Goal: Transaction & Acquisition: Obtain resource

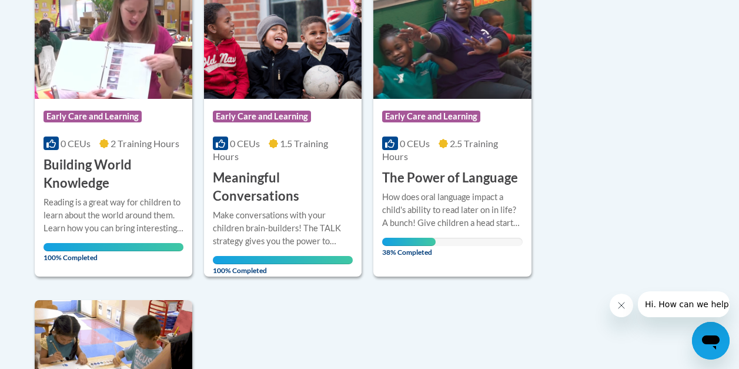
scroll to position [693, 0]
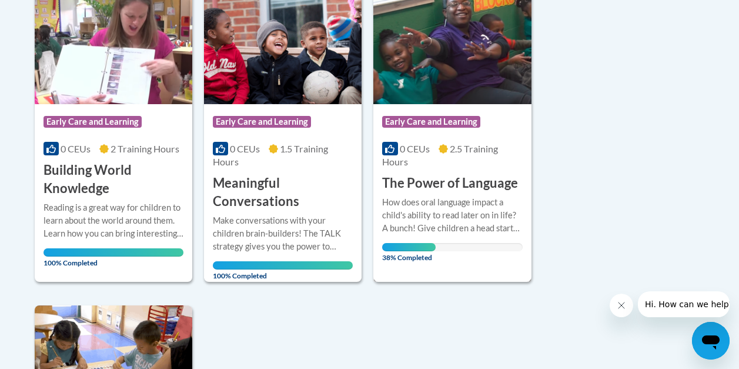
click at [413, 143] on span "0 CEUs" at bounding box center [415, 148] width 30 height 11
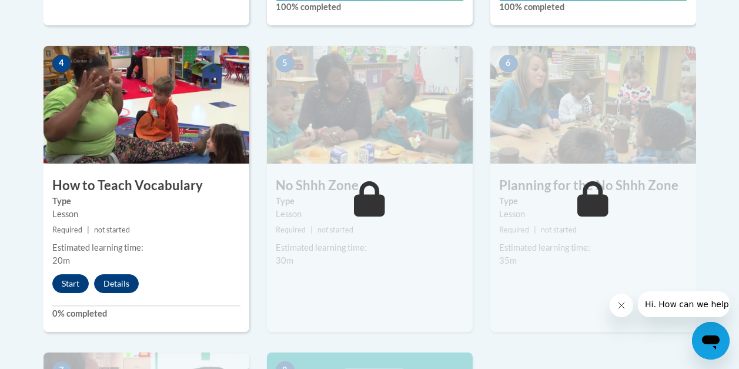
scroll to position [677, 0]
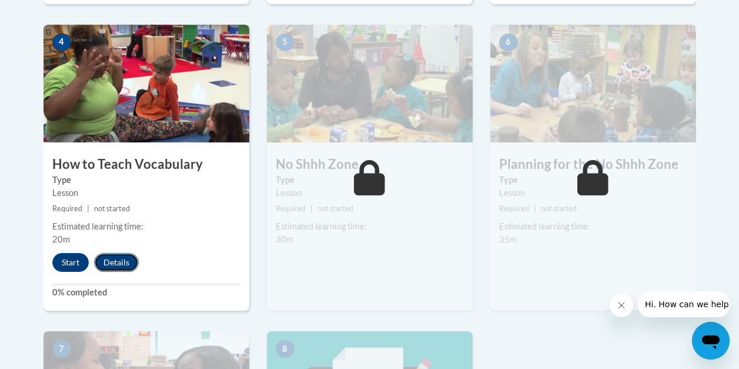
click at [117, 259] on button "Details" at bounding box center [116, 262] width 45 height 19
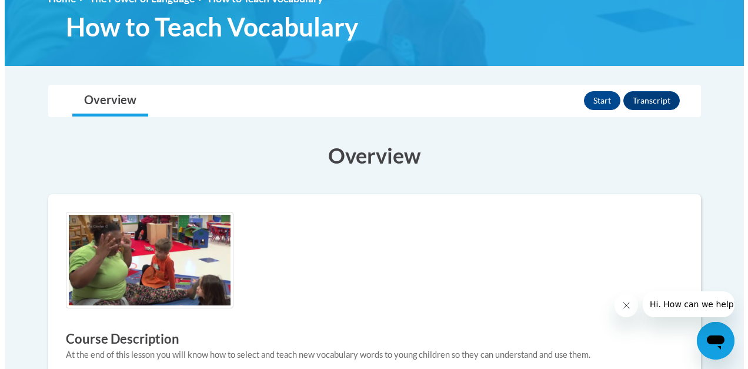
scroll to position [174, 0]
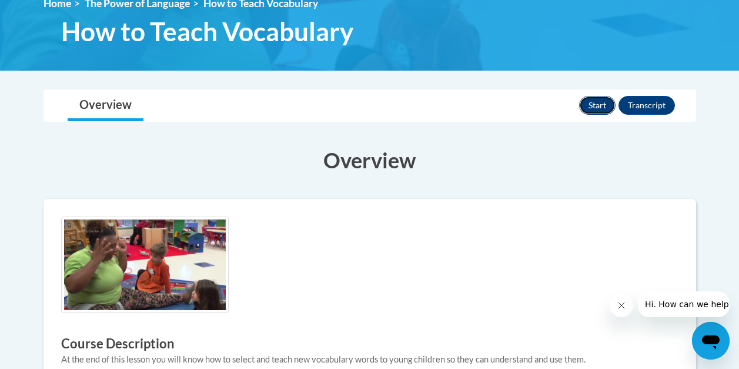
click at [598, 102] on button "Start" at bounding box center [597, 105] width 36 height 19
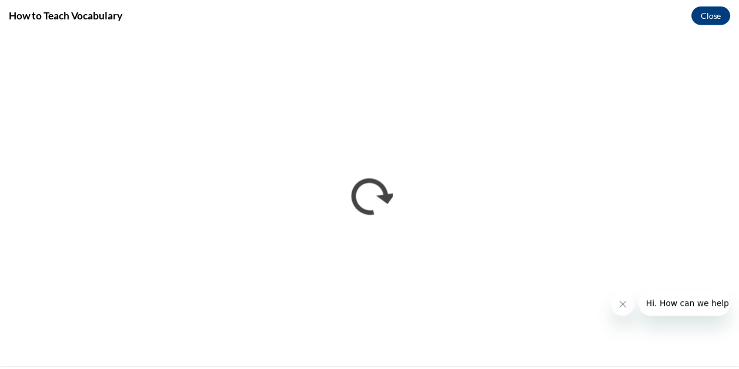
scroll to position [0, 0]
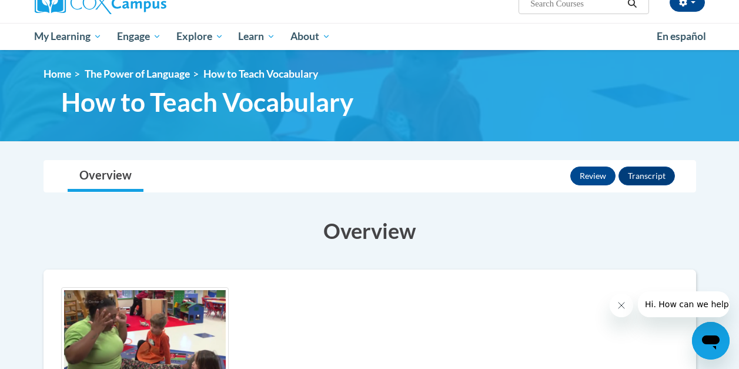
scroll to position [21, 0]
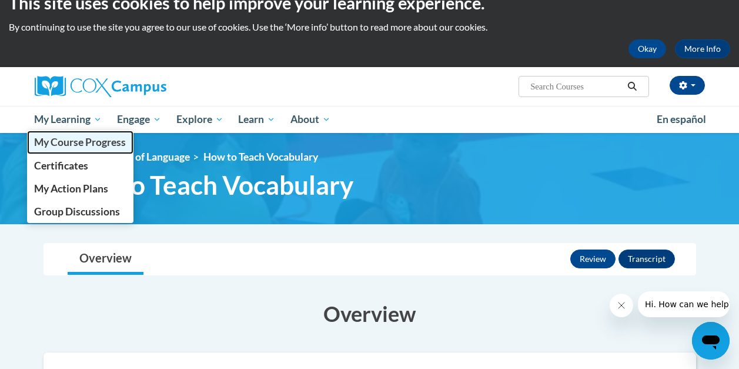
click at [74, 138] on span "My Course Progress" at bounding box center [80, 142] width 92 height 12
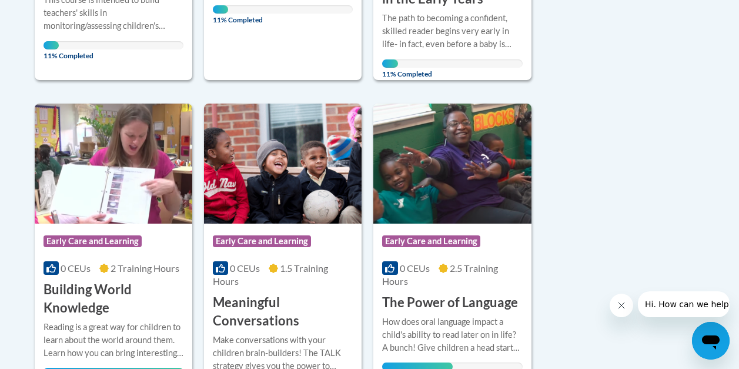
scroll to position [566, 0]
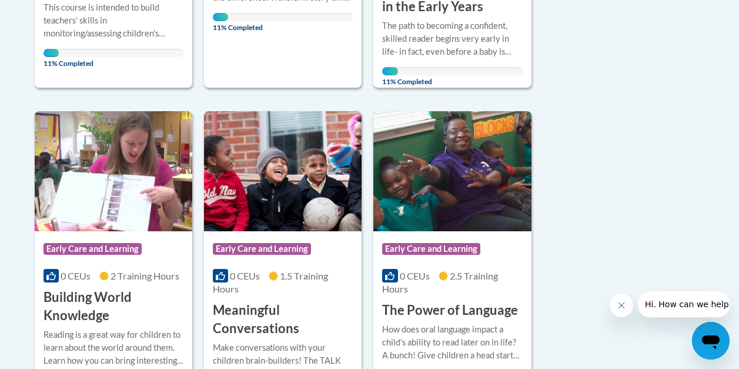
click at [451, 251] on span "Early Care and Learning" at bounding box center [431, 249] width 98 height 12
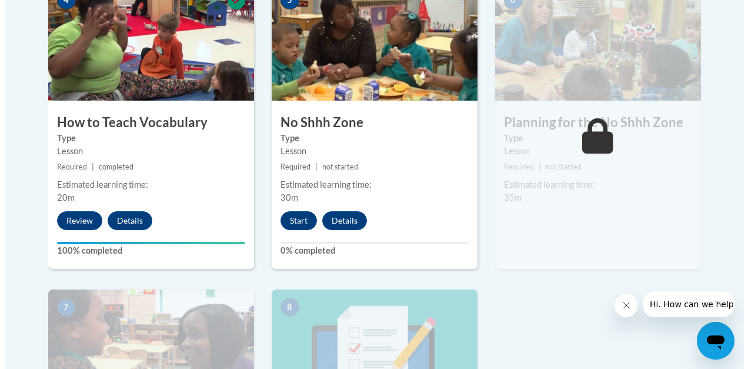
scroll to position [727, 0]
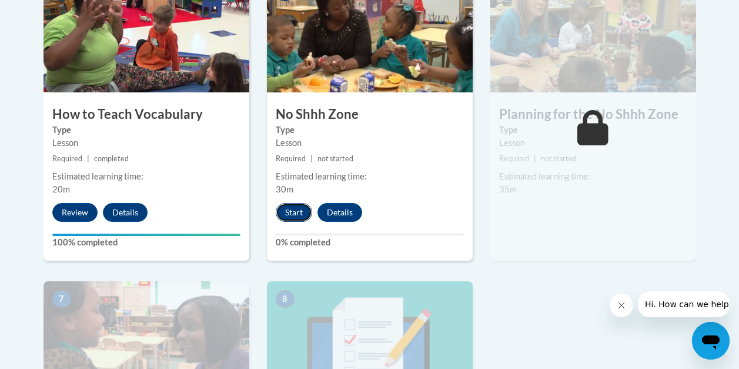
click at [294, 212] on button "Start" at bounding box center [294, 212] width 36 height 19
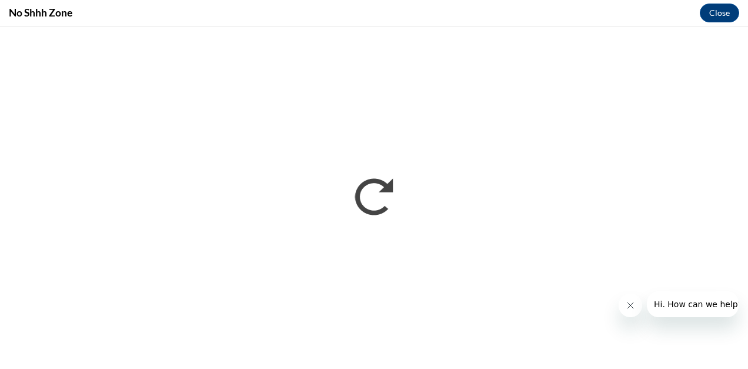
scroll to position [0, 0]
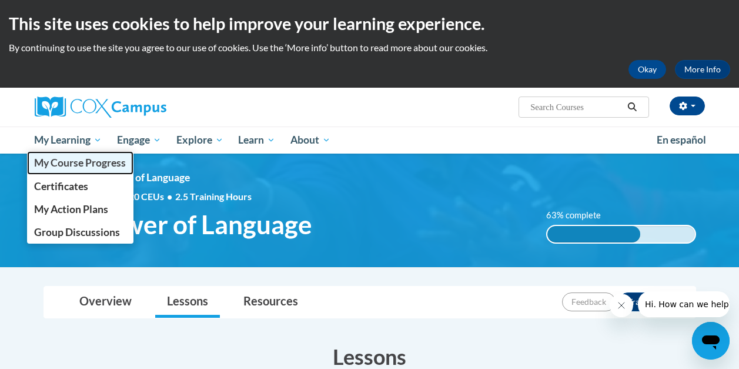
click at [71, 161] on span "My Course Progress" at bounding box center [80, 162] width 92 height 12
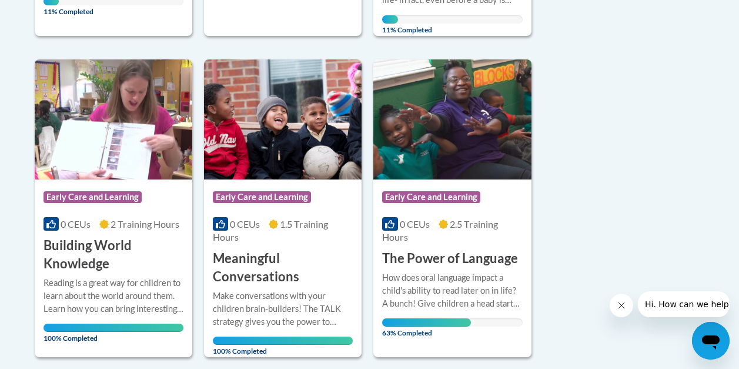
scroll to position [599, 0]
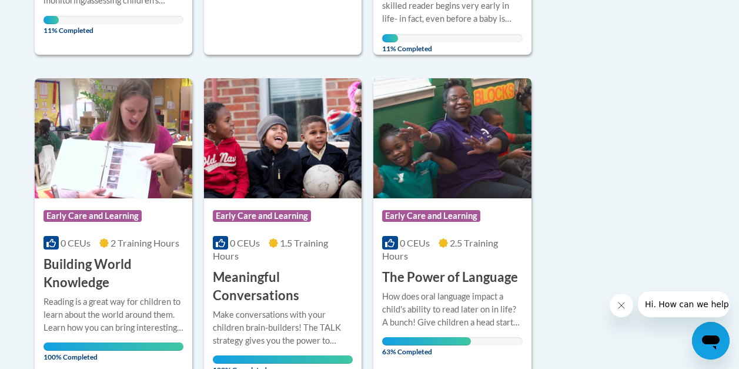
click at [456, 210] on span "Early Care and Learning" at bounding box center [431, 216] width 98 height 12
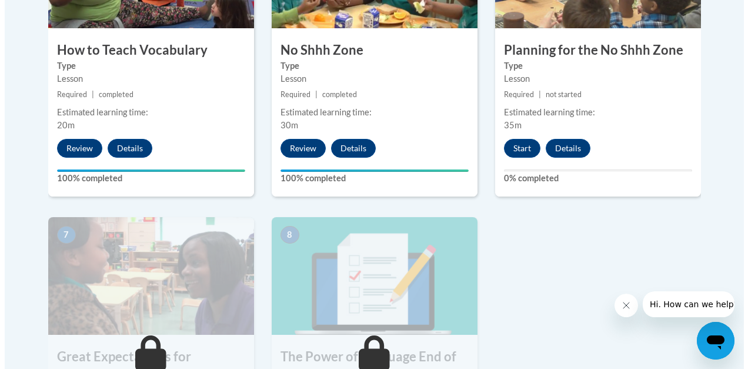
scroll to position [799, 0]
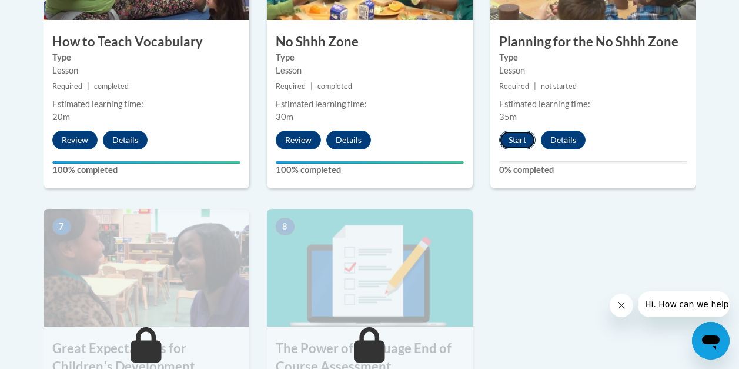
click at [517, 141] on button "Start" at bounding box center [517, 140] width 36 height 19
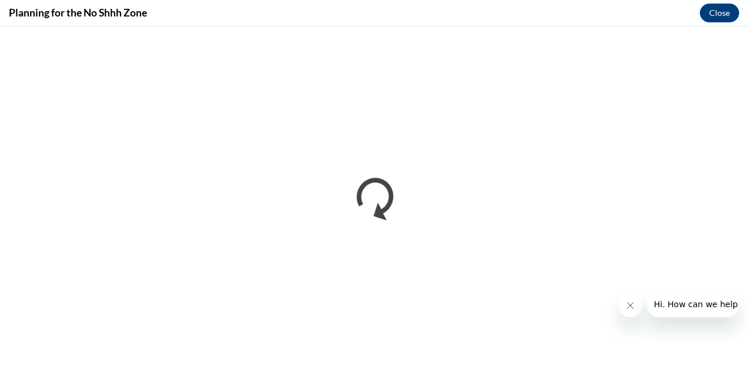
scroll to position [0, 0]
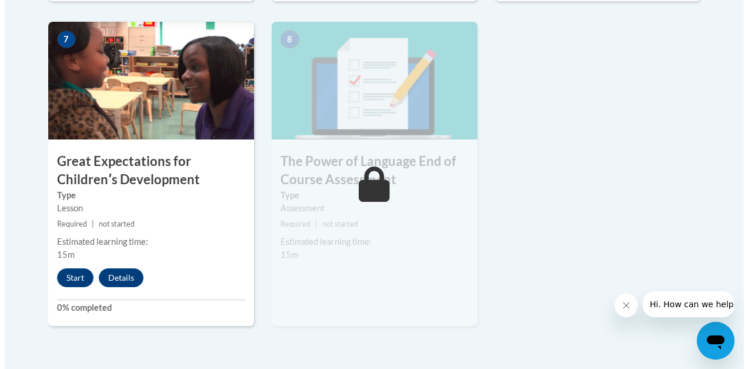
scroll to position [992, 0]
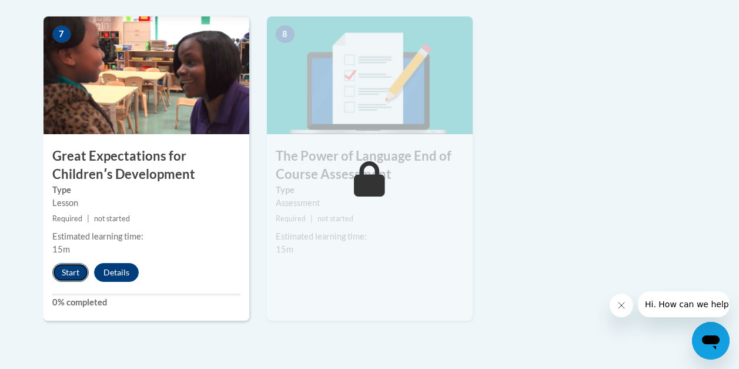
click at [69, 270] on button "Start" at bounding box center [70, 272] width 36 height 19
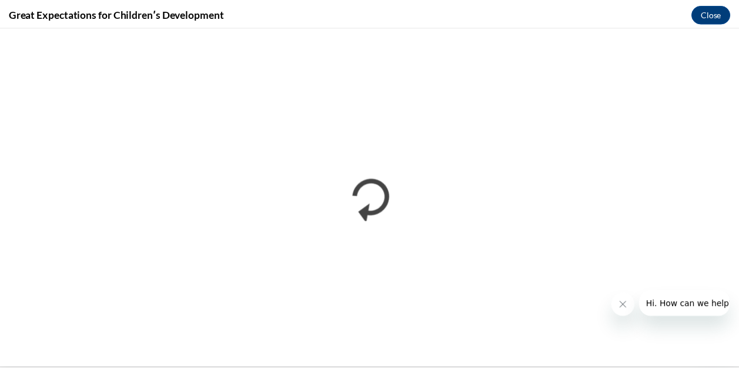
scroll to position [0, 0]
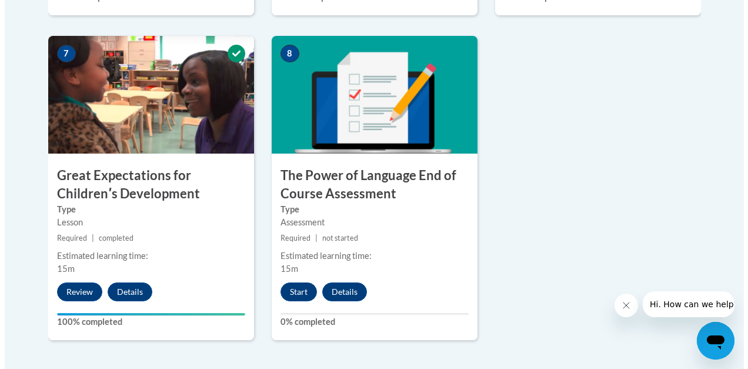
scroll to position [980, 0]
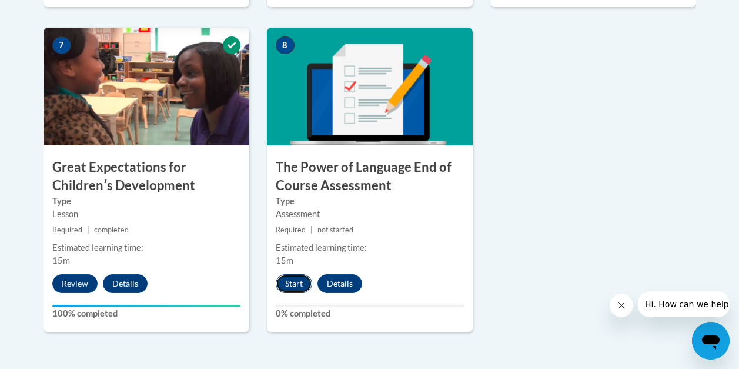
click at [298, 280] on button "Start" at bounding box center [294, 283] width 36 height 19
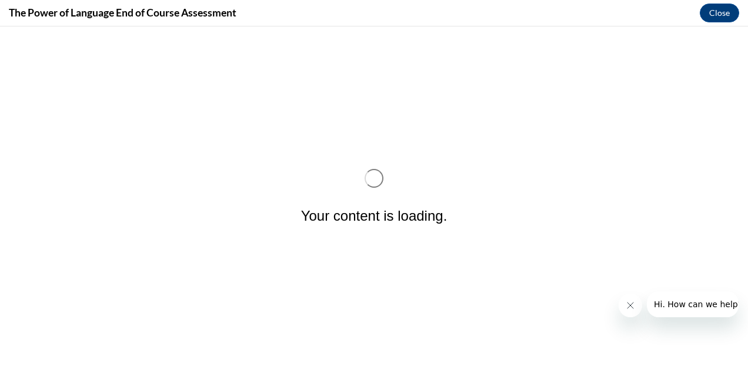
scroll to position [0, 0]
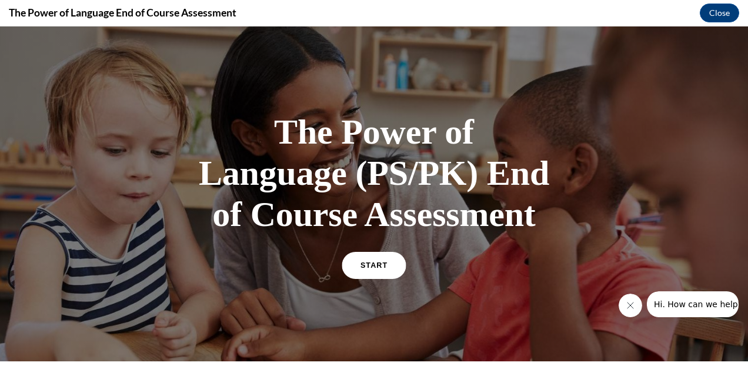
click at [382, 253] on link "START" at bounding box center [374, 265] width 64 height 27
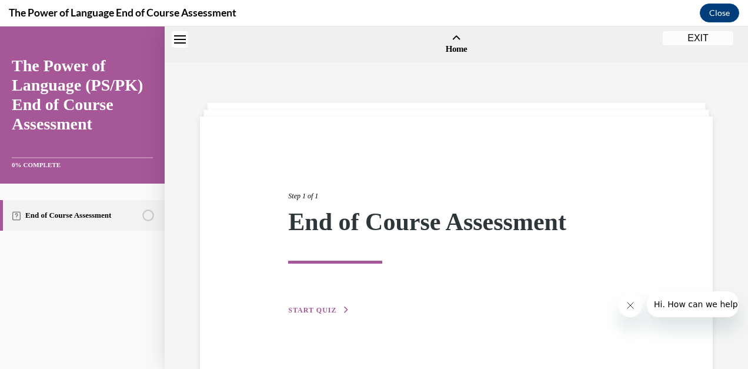
scroll to position [36, 0]
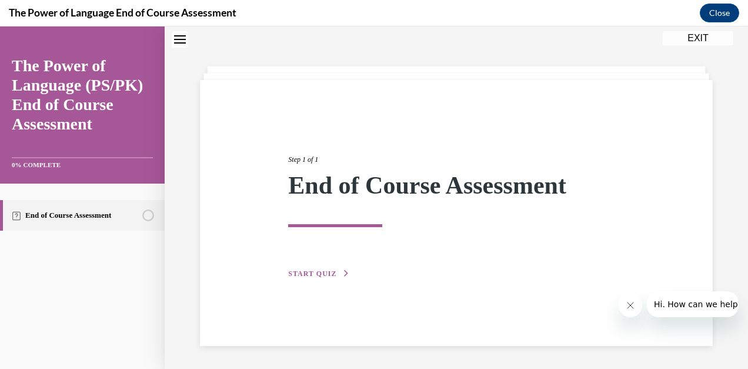
click at [323, 268] on button "START QUIZ" at bounding box center [318, 273] width 61 height 11
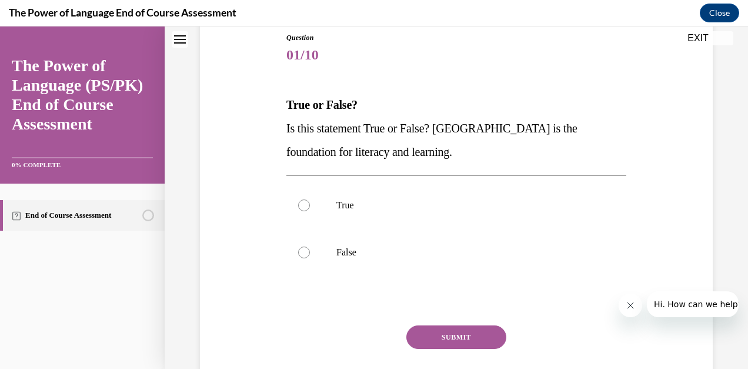
scroll to position [135, 0]
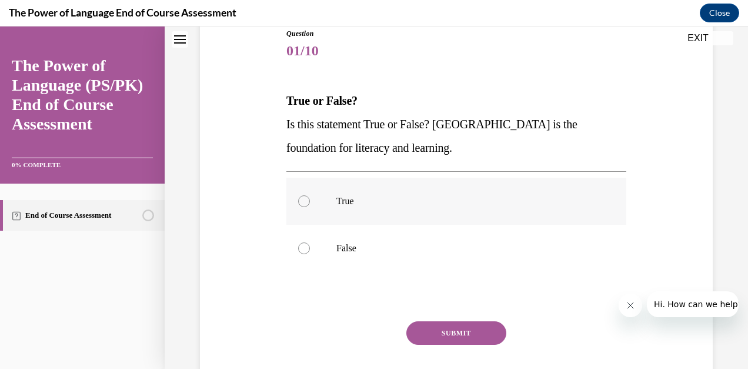
click at [302, 201] on div at bounding box center [304, 201] width 12 height 12
click at [302, 201] on input "True" at bounding box center [304, 201] width 12 height 12
radio input "true"
click at [453, 330] on button "SUBMIT" at bounding box center [456, 333] width 100 height 24
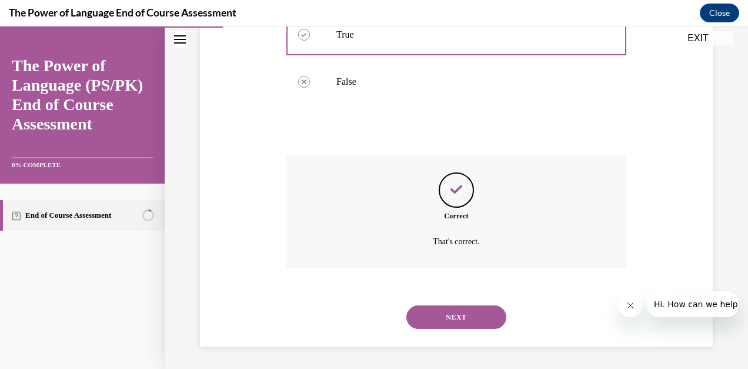
scroll to position [303, 0]
click at [453, 315] on button "NEXT" at bounding box center [456, 316] width 100 height 24
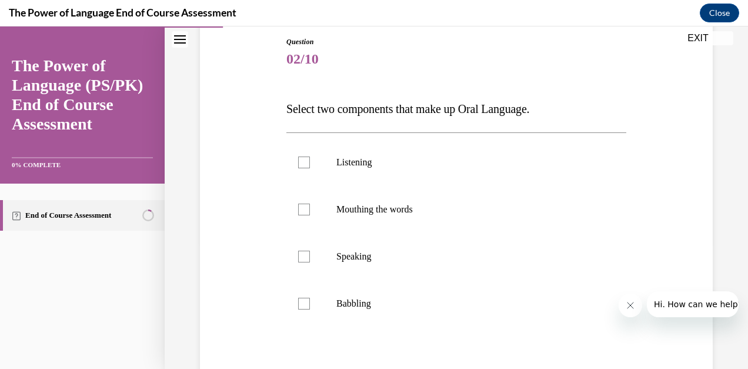
scroll to position [129, 0]
click at [301, 255] on div at bounding box center [304, 255] width 12 height 12
click at [301, 255] on input "Speaking" at bounding box center [304, 255] width 12 height 12
checkbox input "true"
click at [299, 161] on div at bounding box center [304, 161] width 12 height 12
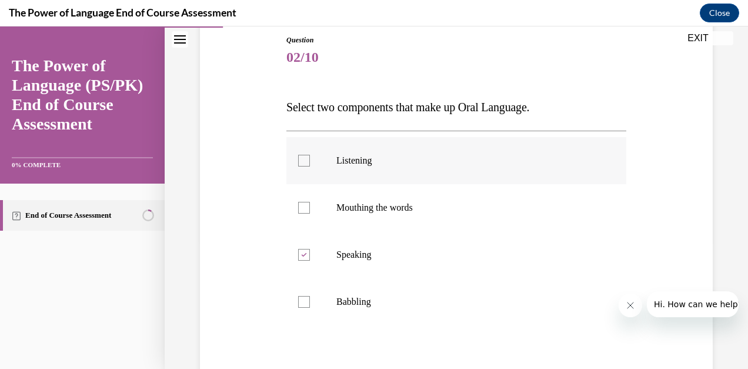
click at [299, 161] on input "Listening" at bounding box center [304, 161] width 12 height 12
checkbox input "true"
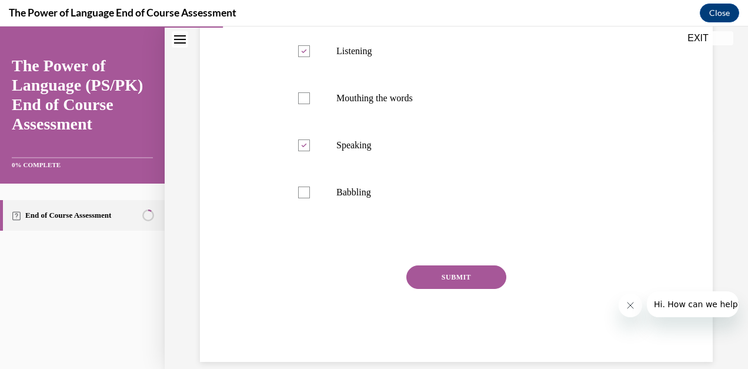
scroll to position [239, 0]
click at [478, 277] on button "SUBMIT" at bounding box center [456, 276] width 100 height 24
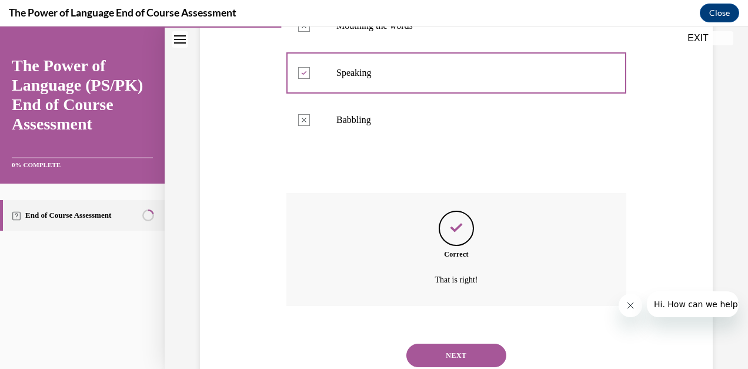
scroll to position [350, 0]
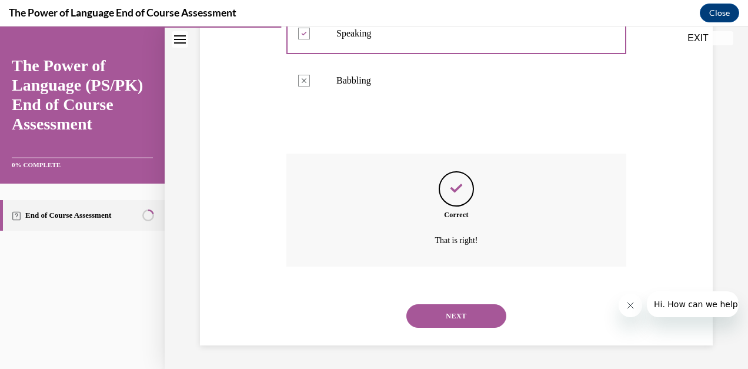
click at [459, 308] on button "NEXT" at bounding box center [456, 316] width 100 height 24
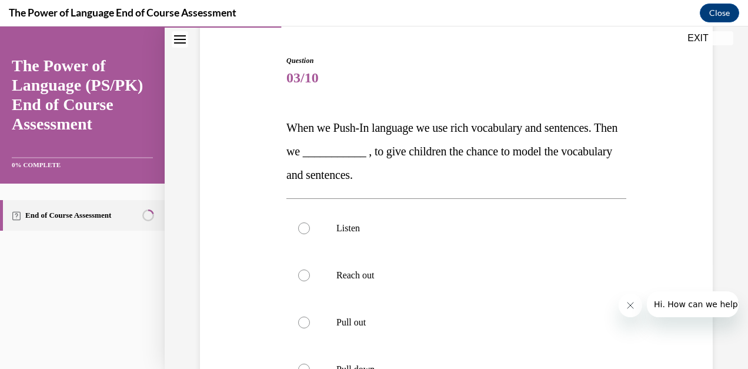
scroll to position [111, 0]
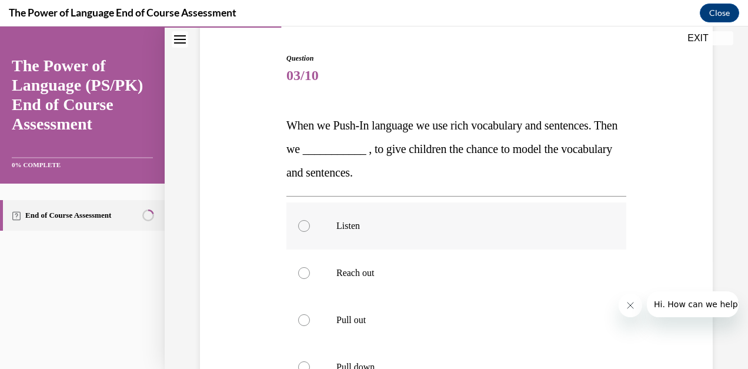
click at [300, 225] on div at bounding box center [304, 226] width 12 height 12
click at [300, 225] on input "Listen" at bounding box center [304, 226] width 12 height 12
radio input "true"
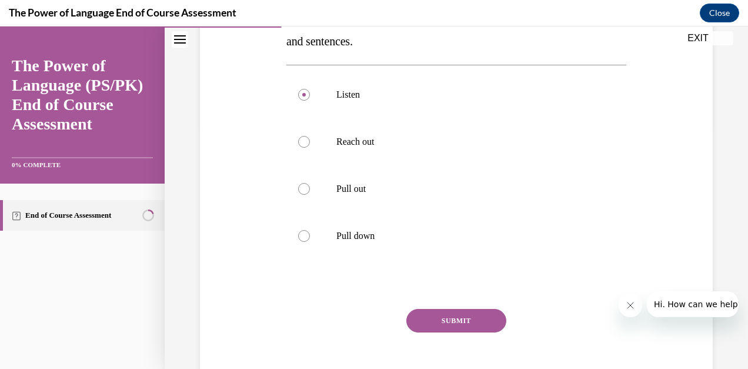
scroll to position [253, 0]
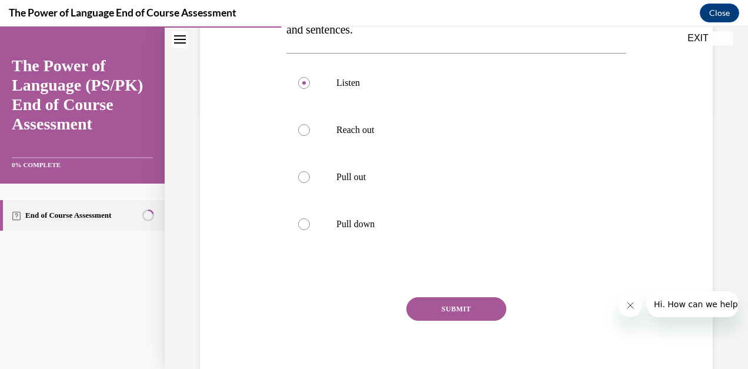
click at [468, 307] on button "SUBMIT" at bounding box center [456, 309] width 100 height 24
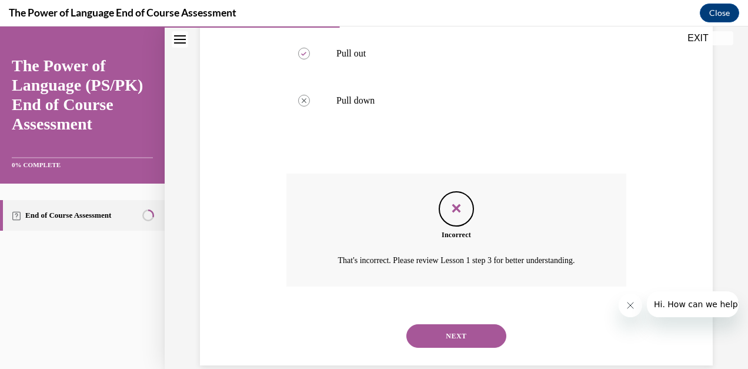
scroll to position [397, 0]
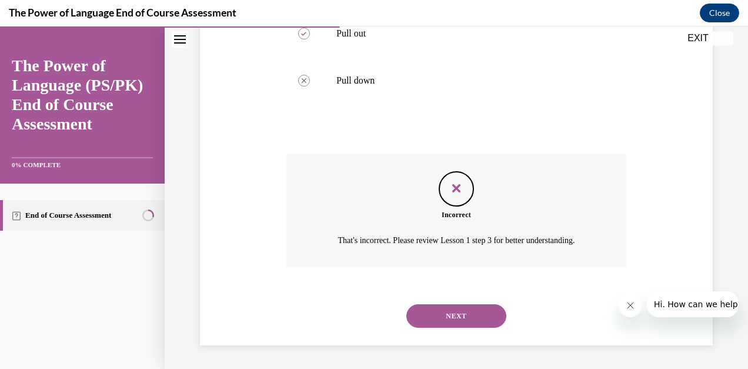
click at [467, 316] on button "NEXT" at bounding box center [456, 316] width 100 height 24
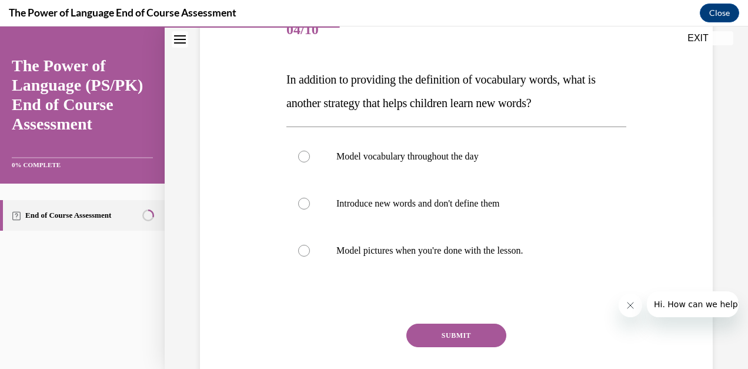
scroll to position [155, 0]
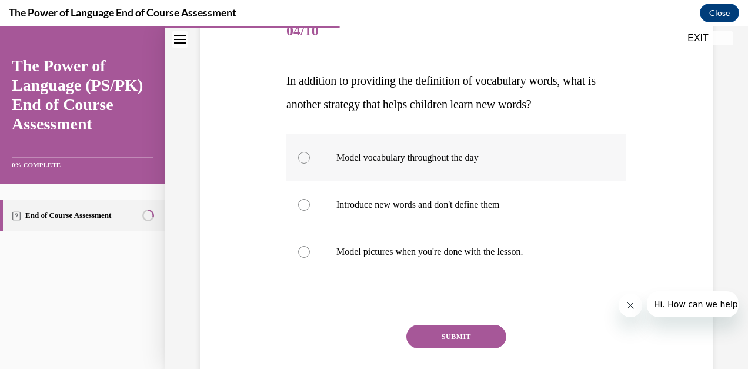
click at [301, 156] on div at bounding box center [304, 158] width 12 height 12
click at [301, 156] on input "Model vocabulary throughout the day" at bounding box center [304, 158] width 12 height 12
radio input "true"
click at [451, 338] on button "SUBMIT" at bounding box center [456, 337] width 100 height 24
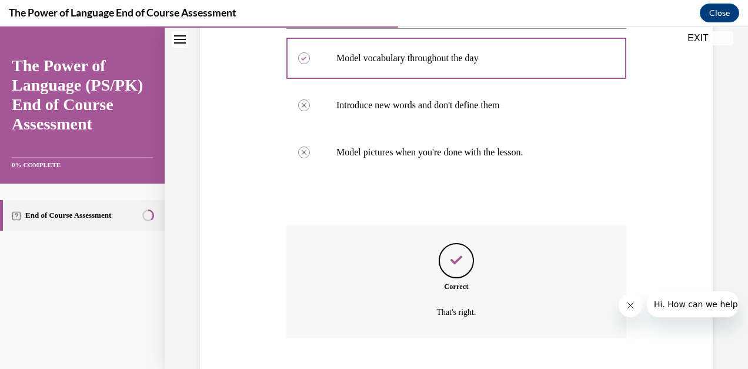
scroll to position [326, 0]
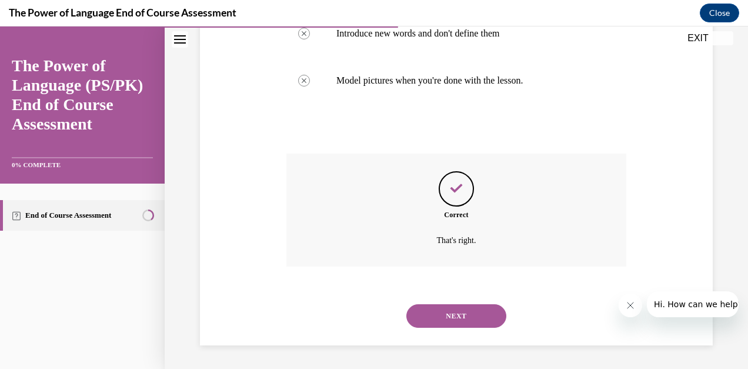
click at [459, 316] on button "NEXT" at bounding box center [456, 316] width 100 height 24
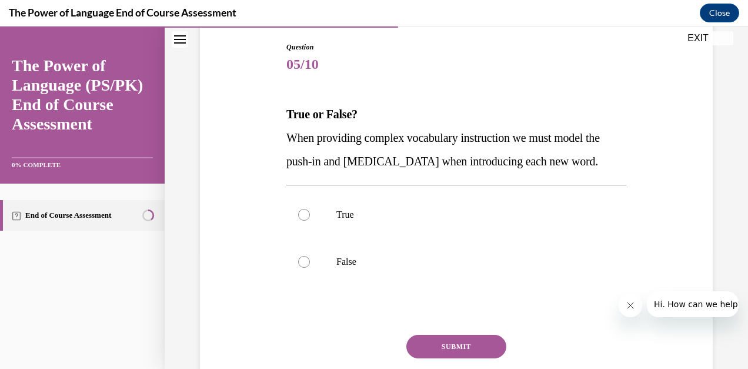
scroll to position [123, 0]
click at [304, 219] on div at bounding box center [304, 214] width 12 height 12
click at [304, 219] on input "True" at bounding box center [304, 214] width 12 height 12
radio input "true"
click at [420, 357] on button "SUBMIT" at bounding box center [456, 345] width 100 height 24
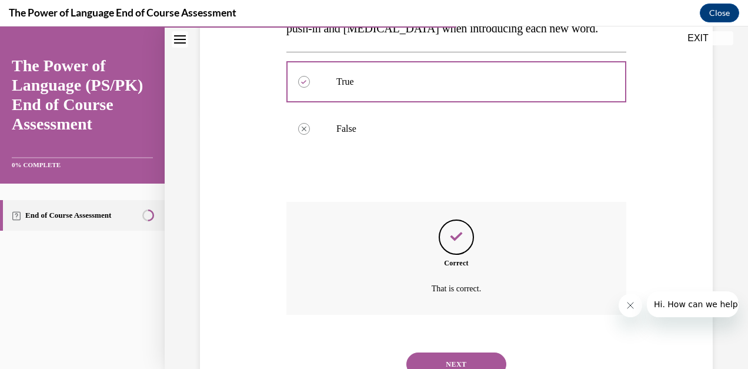
scroll to position [326, 0]
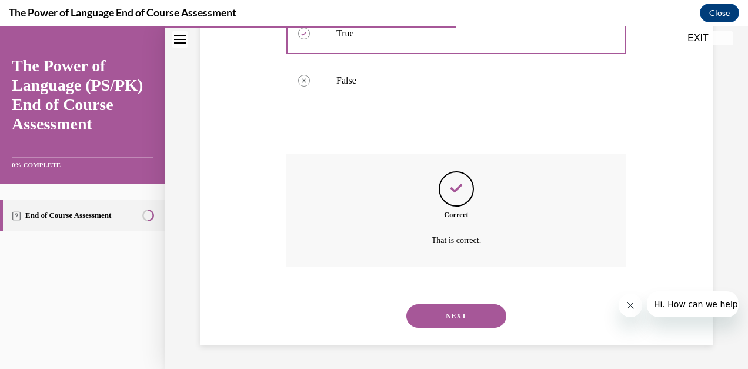
click at [440, 318] on button "NEXT" at bounding box center [456, 316] width 100 height 24
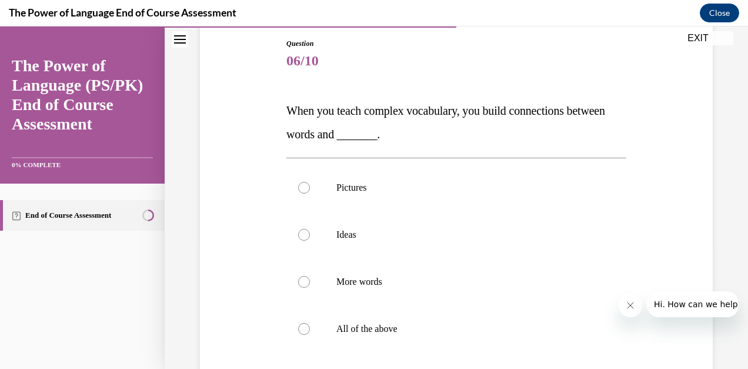
scroll to position [124, 0]
click at [300, 330] on div at bounding box center [304, 330] width 12 height 12
click at [300, 330] on input "All of the above" at bounding box center [304, 330] width 12 height 12
radio input "true"
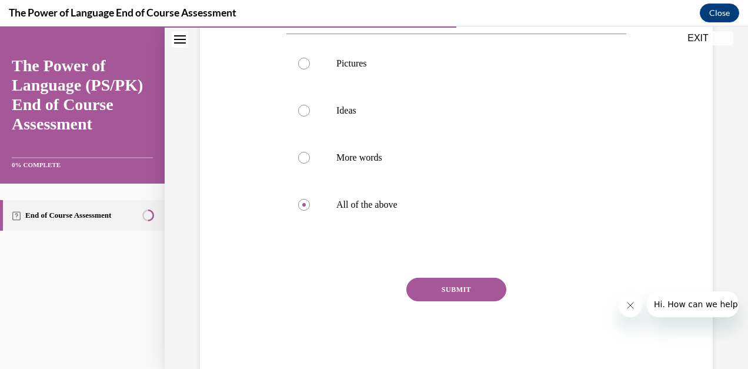
scroll to position [251, 0]
click at [447, 292] on button "SUBMIT" at bounding box center [456, 288] width 100 height 24
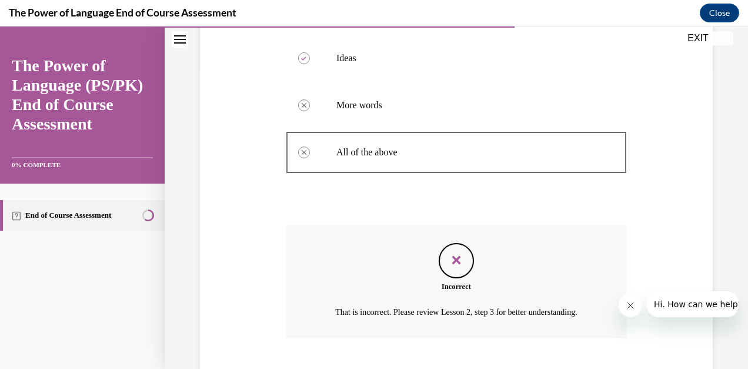
scroll to position [373, 0]
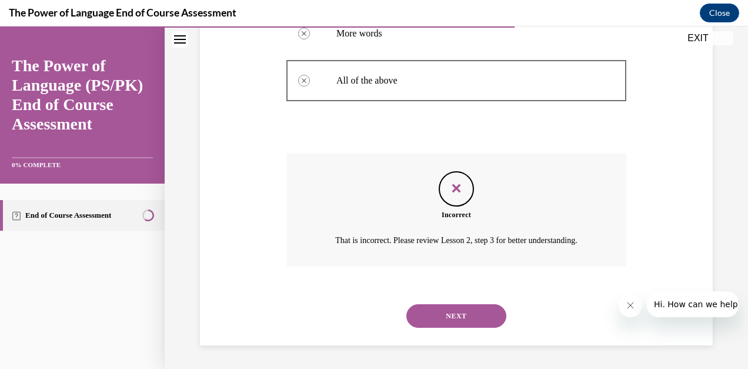
click at [475, 315] on button "NEXT" at bounding box center [456, 316] width 100 height 24
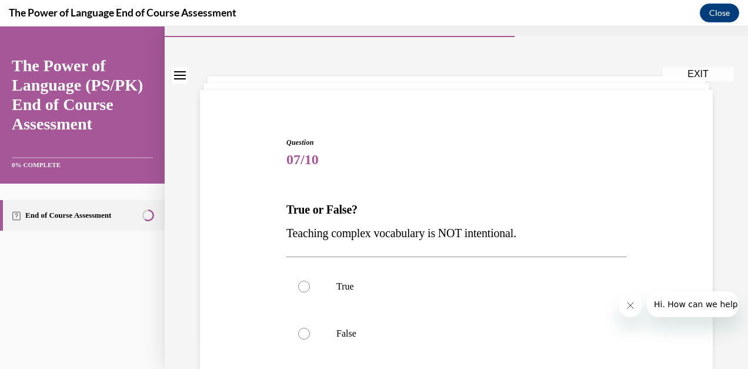
scroll to position [29, 0]
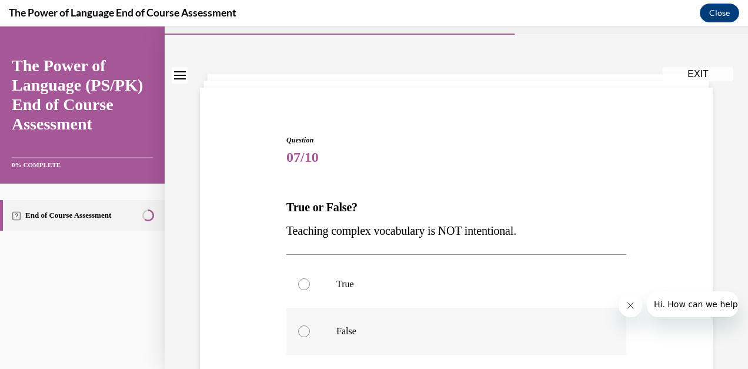
click at [301, 325] on label "False" at bounding box center [456, 331] width 340 height 47
click at [301, 325] on input "False" at bounding box center [304, 331] width 12 height 12
radio input "true"
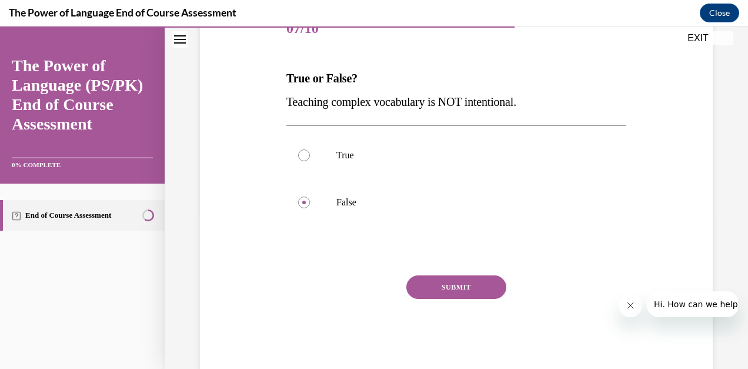
scroll to position [162, 0]
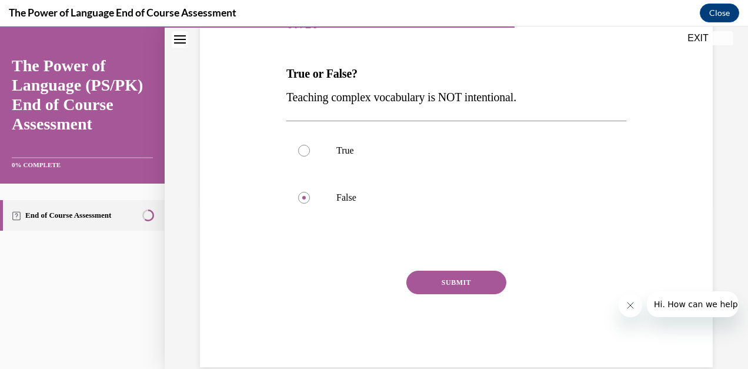
click at [472, 283] on button "SUBMIT" at bounding box center [456, 283] width 100 height 24
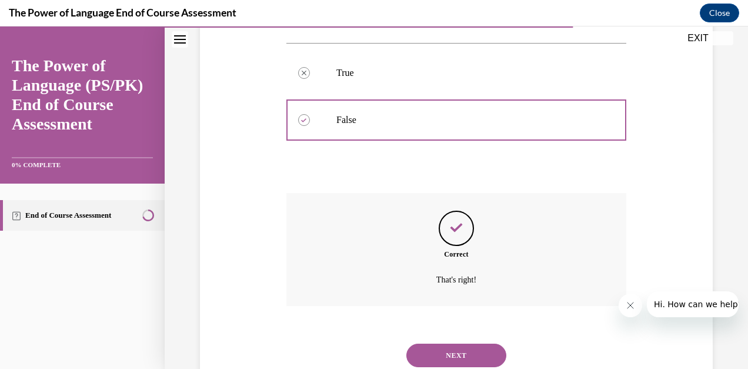
scroll to position [279, 0]
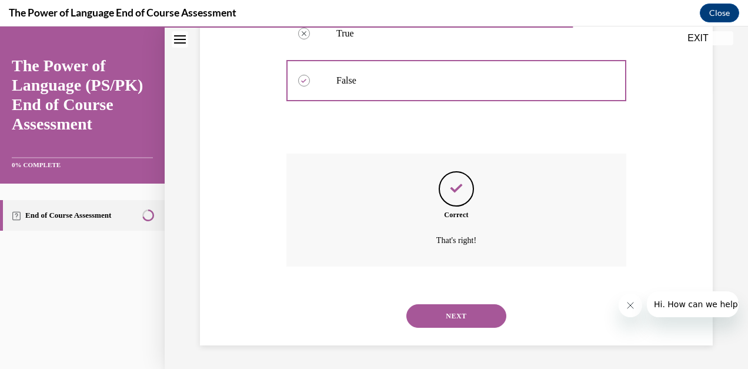
click at [465, 318] on button "NEXT" at bounding box center [456, 316] width 100 height 24
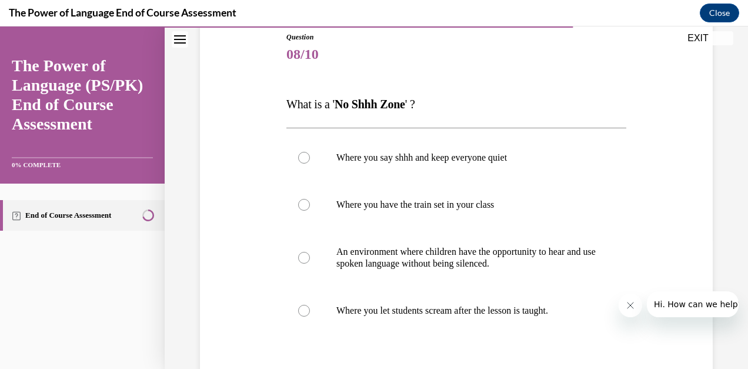
scroll to position [136, 0]
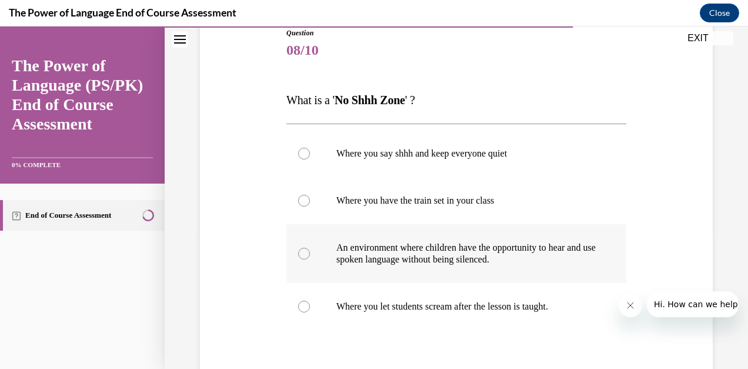
click at [301, 249] on div at bounding box center [304, 254] width 12 height 12
click at [301, 249] on input "An environment where children have the opportunity to hear and use spoken langu…" at bounding box center [304, 254] width 12 height 12
radio input "true"
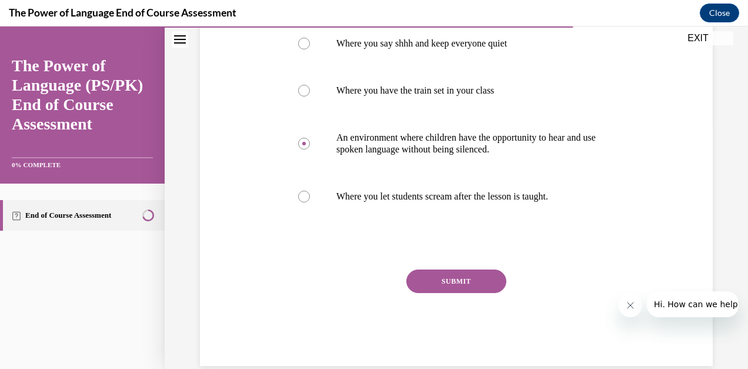
scroll to position [248, 0]
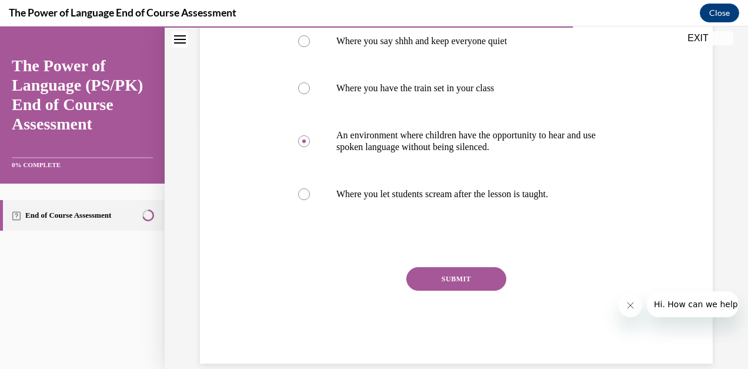
click at [465, 279] on button "SUBMIT" at bounding box center [456, 279] width 100 height 24
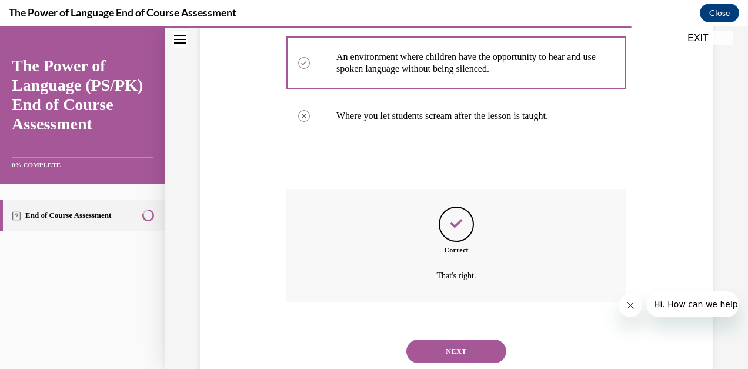
scroll to position [362, 0]
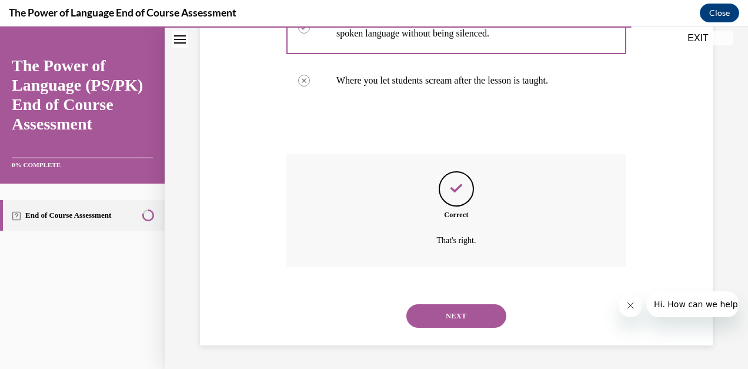
click at [455, 313] on button "NEXT" at bounding box center [456, 316] width 100 height 24
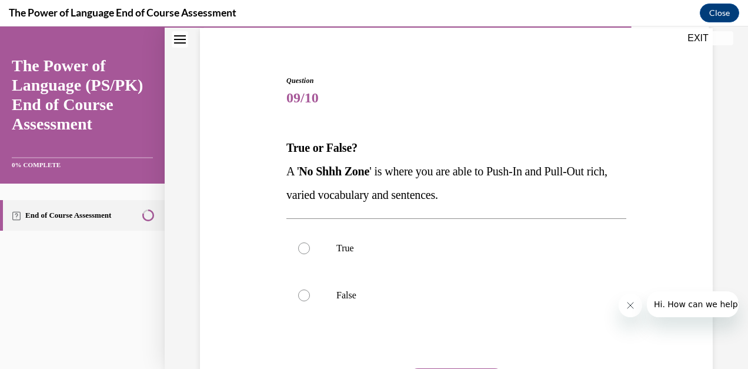
scroll to position [89, 0]
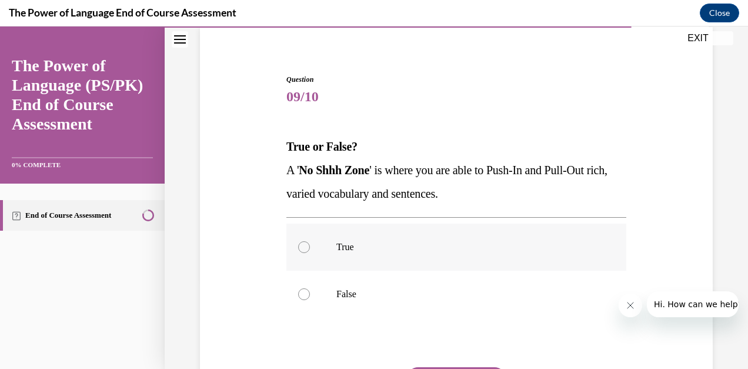
click at [301, 248] on div at bounding box center [304, 247] width 12 height 12
click at [301, 248] on input "True" at bounding box center [304, 247] width 12 height 12
radio input "true"
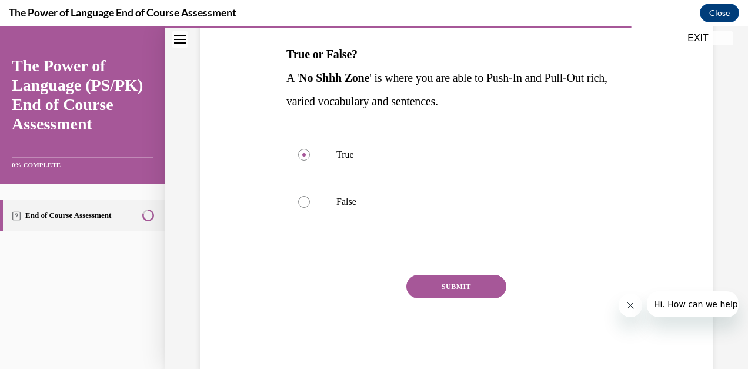
scroll to position [183, 0]
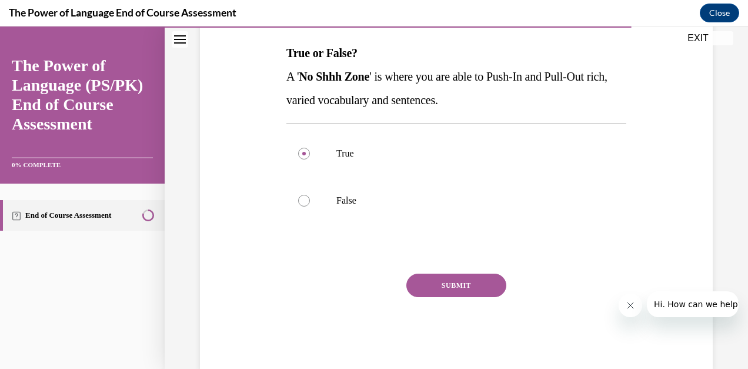
click at [472, 289] on button "SUBMIT" at bounding box center [456, 285] width 100 height 24
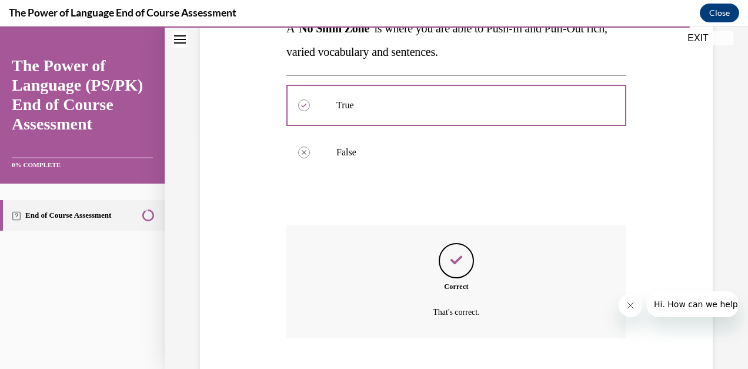
scroll to position [303, 0]
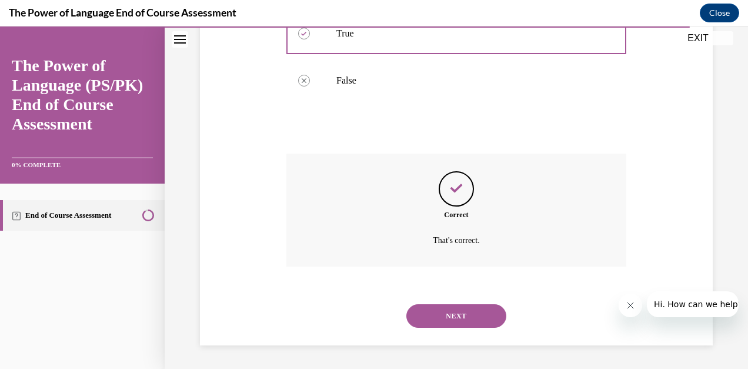
click at [462, 314] on button "NEXT" at bounding box center [456, 316] width 100 height 24
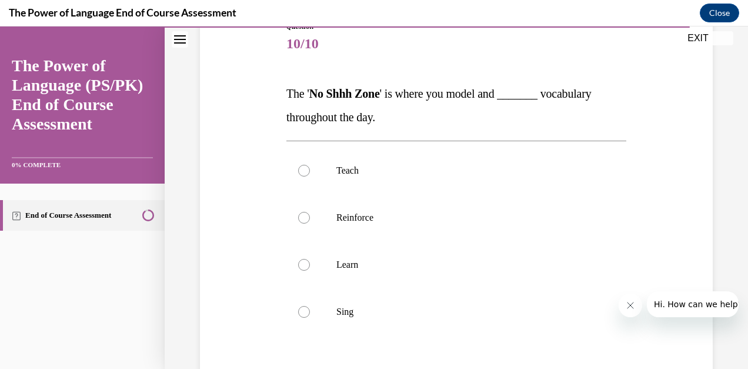
scroll to position [145, 0]
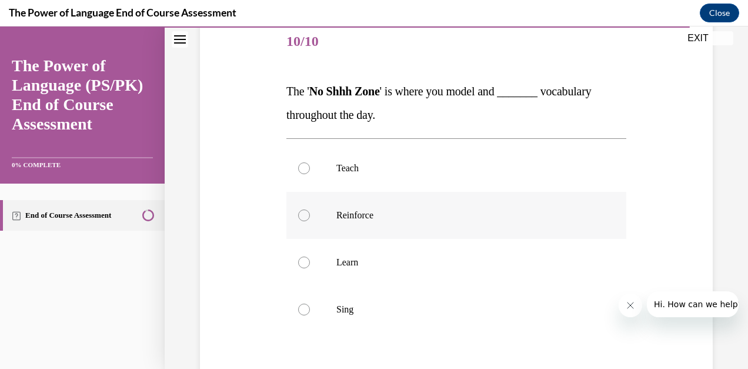
click at [299, 216] on div at bounding box center [304, 215] width 12 height 12
click at [299, 216] on input "Reinforce" at bounding box center [304, 215] width 12 height 12
radio input "true"
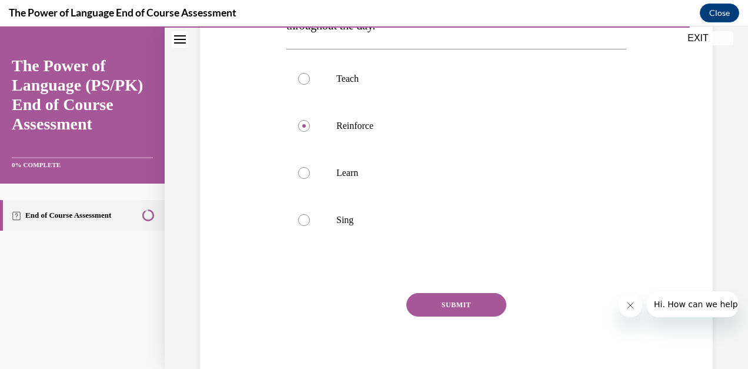
scroll to position [235, 0]
click at [460, 304] on button "SUBMIT" at bounding box center [456, 304] width 100 height 24
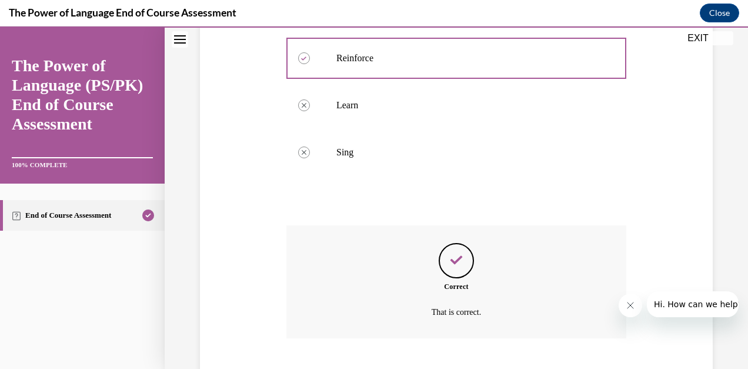
scroll to position [373, 0]
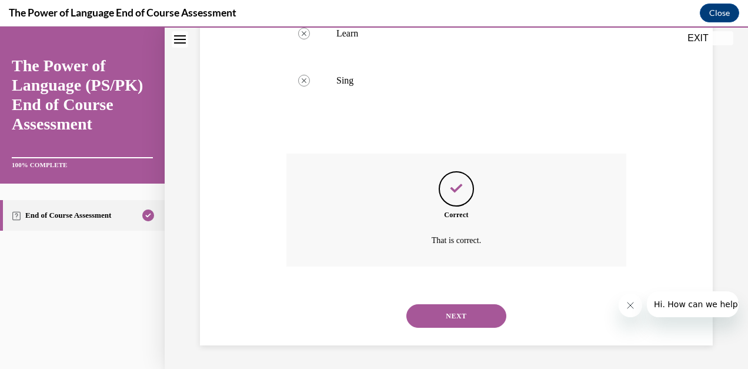
click at [459, 312] on button "NEXT" at bounding box center [456, 316] width 100 height 24
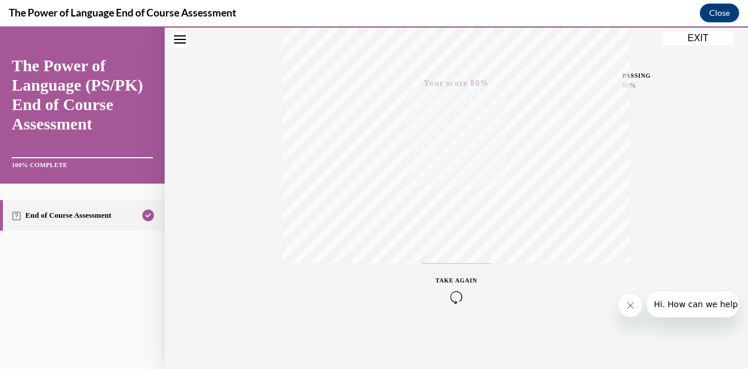
scroll to position [259, 0]
click at [696, 35] on button "EXIT" at bounding box center [698, 38] width 71 height 14
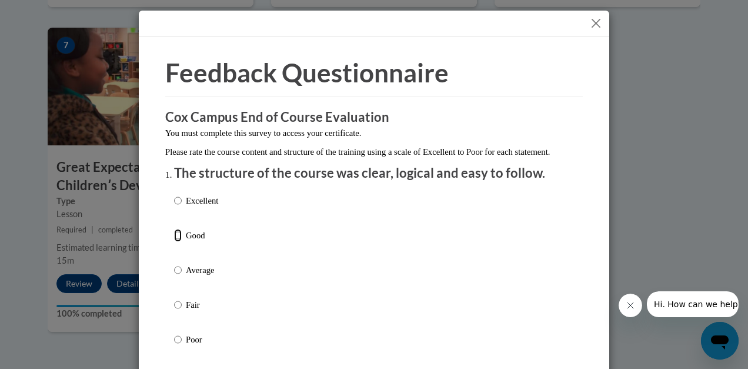
drag, startPoint x: 174, startPoint y: 247, endPoint x: 221, endPoint y: 241, distance: 46.9
click at [174, 242] on input "Good" at bounding box center [178, 235] width 8 height 13
radio input "true"
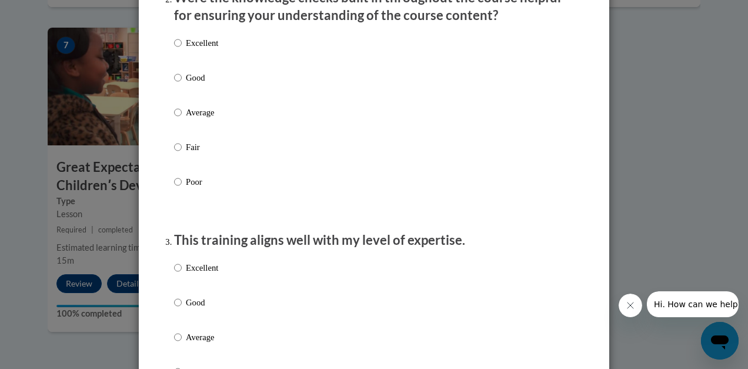
scroll to position [404, 0]
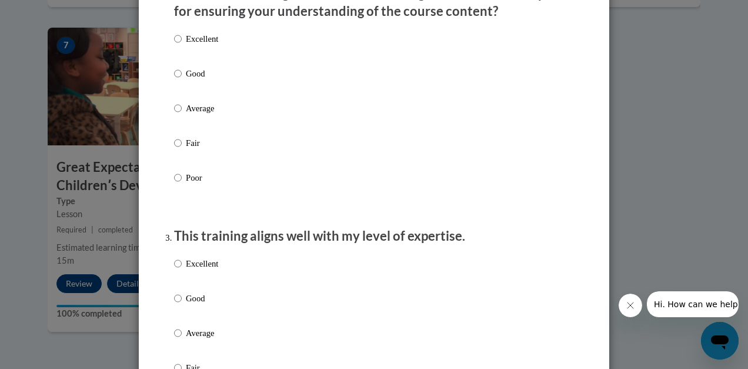
click at [179, 85] on label "Good" at bounding box center [196, 83] width 44 height 32
click at [179, 80] on input "Good" at bounding box center [178, 73] width 8 height 13
radio input "true"
click at [176, 339] on input "Average" at bounding box center [178, 332] width 8 height 13
radio input "true"
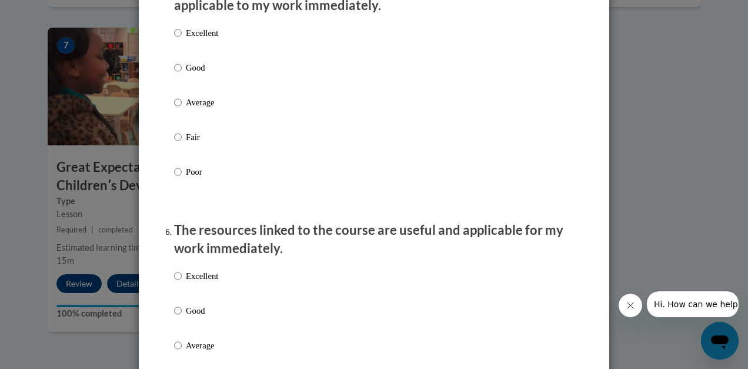
scroll to position [1140, 0]
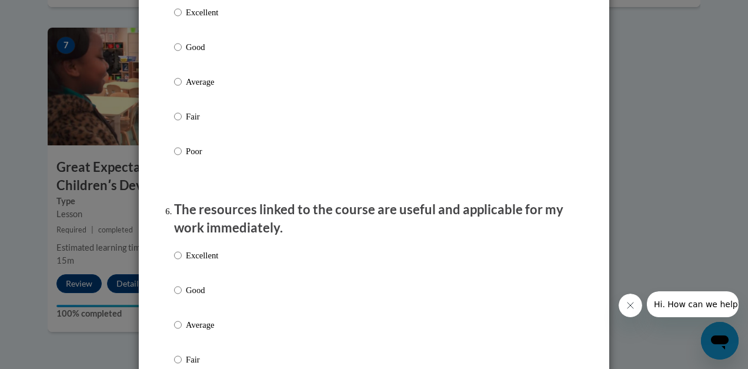
click at [174, 66] on label "Good" at bounding box center [196, 57] width 44 height 32
click at [174, 54] on input "Good" at bounding box center [178, 47] width 8 height 13
radio input "true"
click at [174, 296] on input "Good" at bounding box center [178, 289] width 8 height 13
radio input "true"
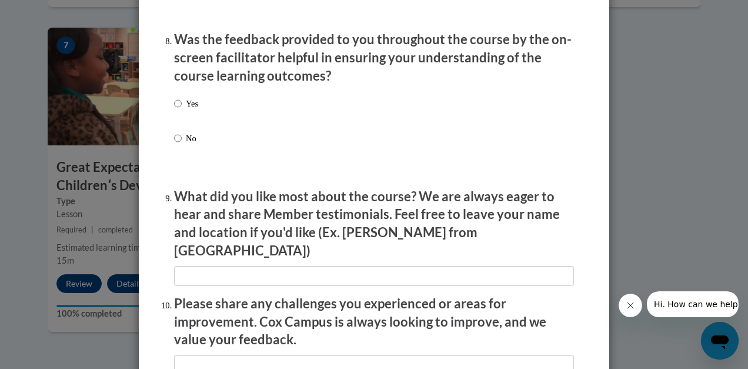
scroll to position [1818, 0]
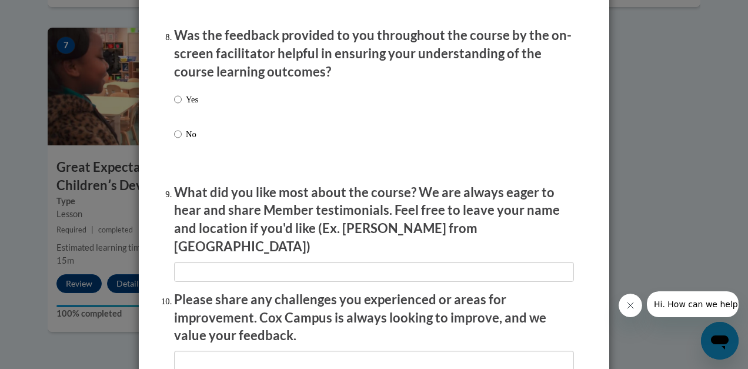
click at [178, 109] on label "Yes" at bounding box center [186, 109] width 24 height 32
click at [178, 106] on input "Yes" at bounding box center [178, 99] width 8 height 13
radio input "true"
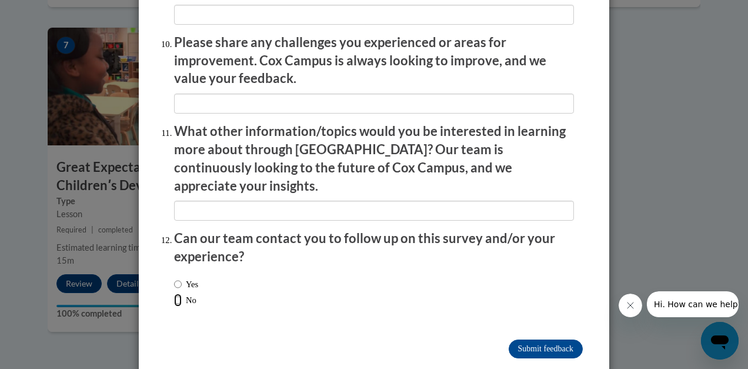
click at [176, 293] on input "No" at bounding box center [178, 299] width 8 height 13
radio input "true"
click at [525, 339] on input "Submit feedback" at bounding box center [546, 348] width 74 height 19
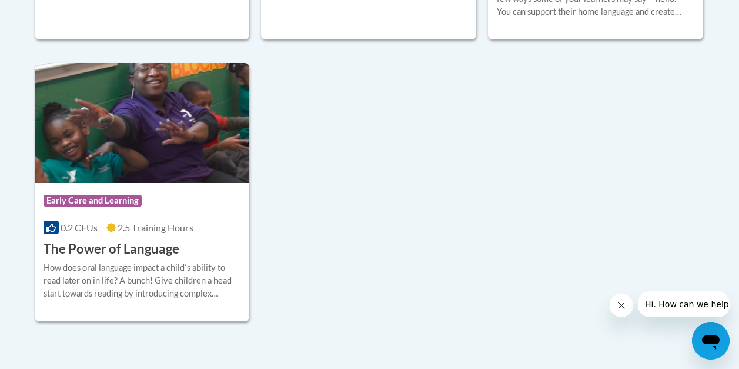
scroll to position [610, 0]
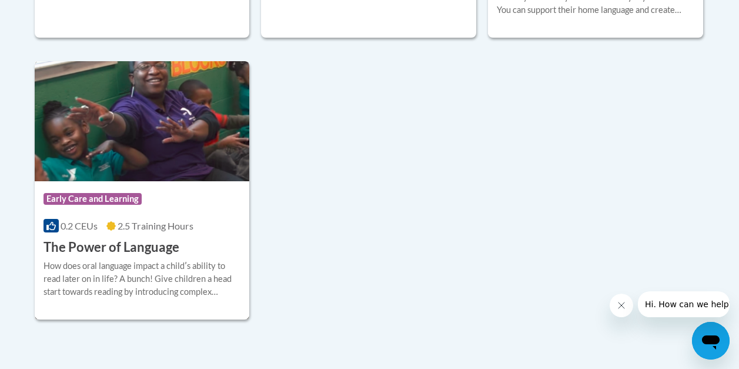
click at [189, 131] on img at bounding box center [142, 121] width 215 height 120
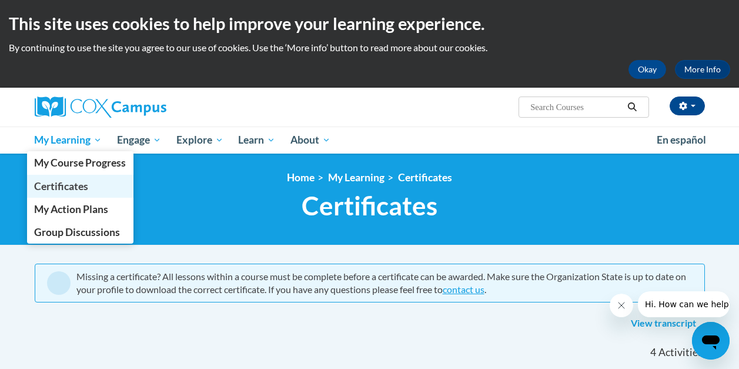
click at [71, 186] on span "Certificates" at bounding box center [61, 186] width 54 height 12
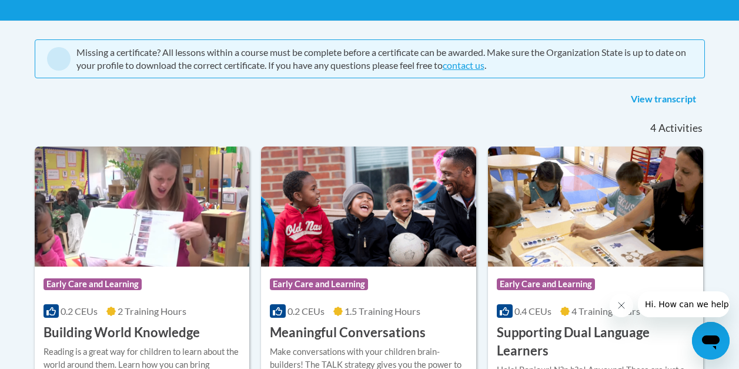
scroll to position [232, 0]
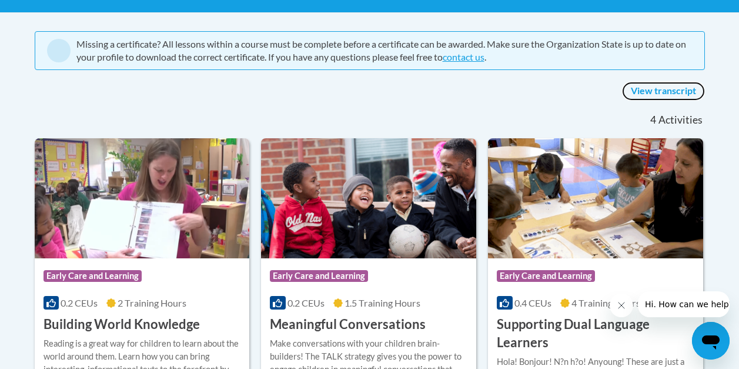
click at [660, 89] on link "View transcript" at bounding box center [663, 91] width 83 height 19
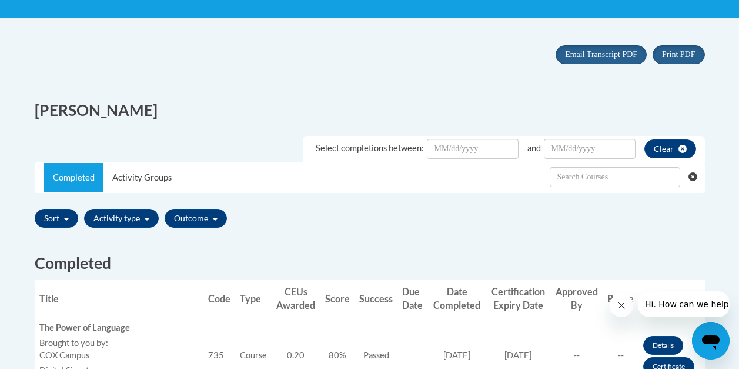
scroll to position [224, 0]
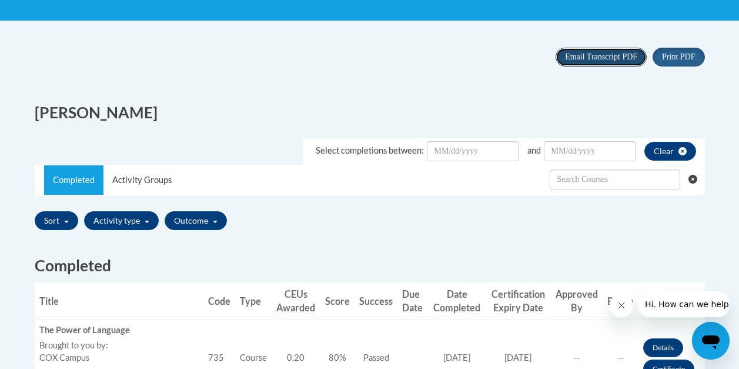
click at [612, 58] on span "Email Transcript PDF" at bounding box center [601, 56] width 72 height 9
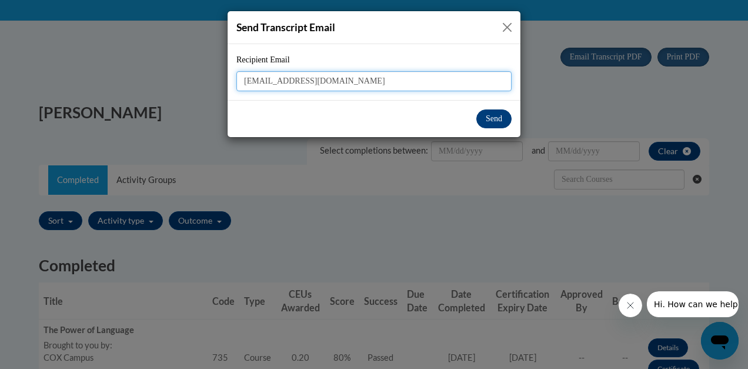
type input "[EMAIL_ADDRESS][DOMAIN_NAME]"
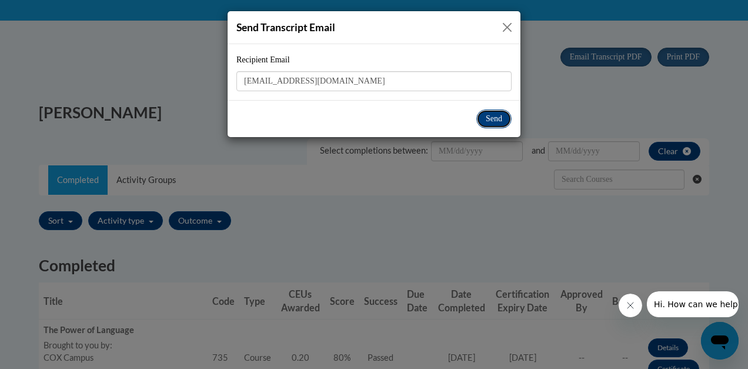
click at [492, 125] on button "Send" at bounding box center [493, 118] width 35 height 19
click at [489, 115] on button "Send" at bounding box center [493, 118] width 35 height 19
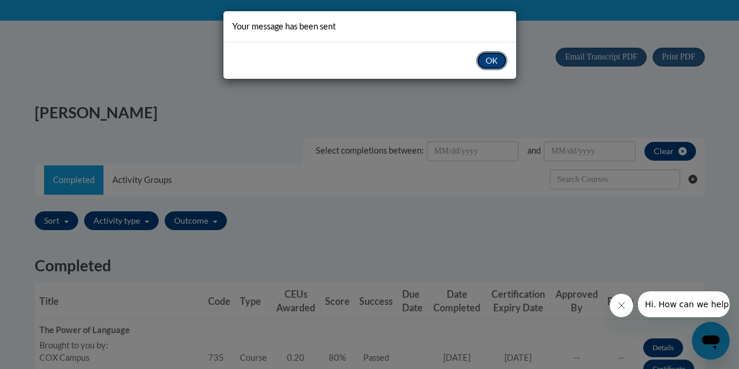
click at [483, 59] on button "OK" at bounding box center [491, 60] width 31 height 19
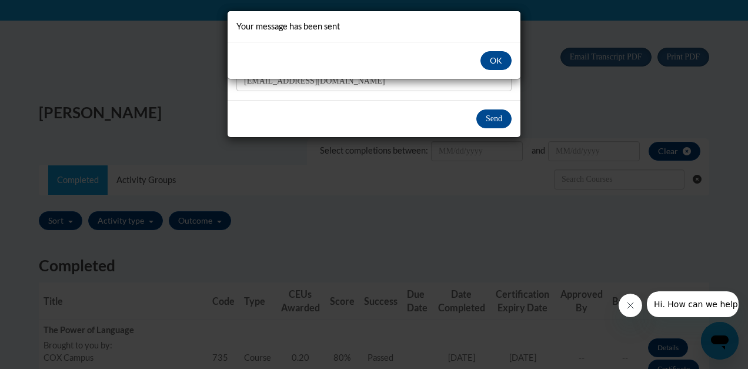
click at [676, 56] on div "Your message has been sent OK" at bounding box center [374, 184] width 748 height 369
click at [498, 62] on button "OK" at bounding box center [495, 60] width 31 height 19
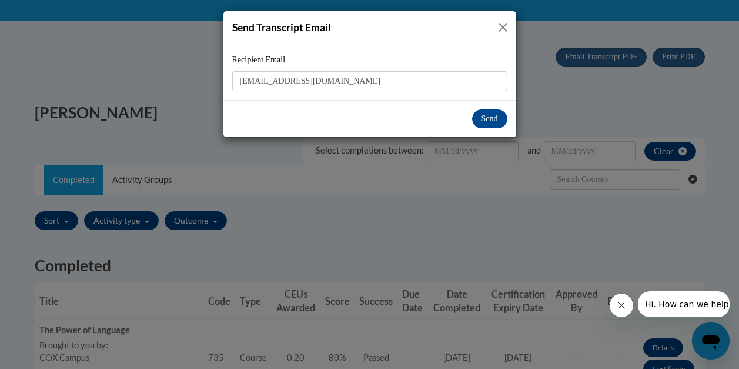
click at [499, 28] on button "Close" at bounding box center [503, 27] width 15 height 15
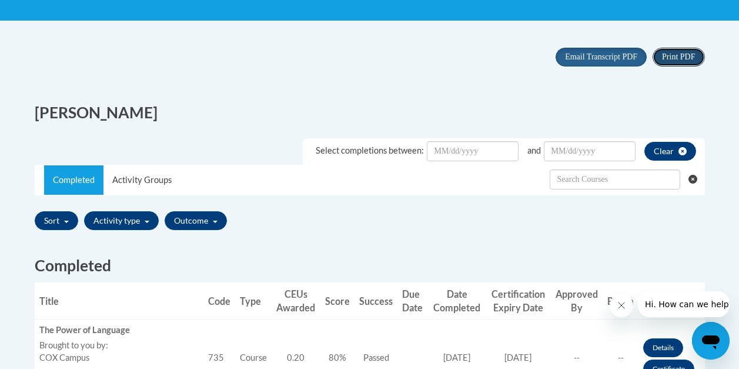
click at [675, 57] on span "Print PDF" at bounding box center [678, 56] width 33 height 9
